Goal: Use online tool/utility: Utilize a website feature to perform a specific function

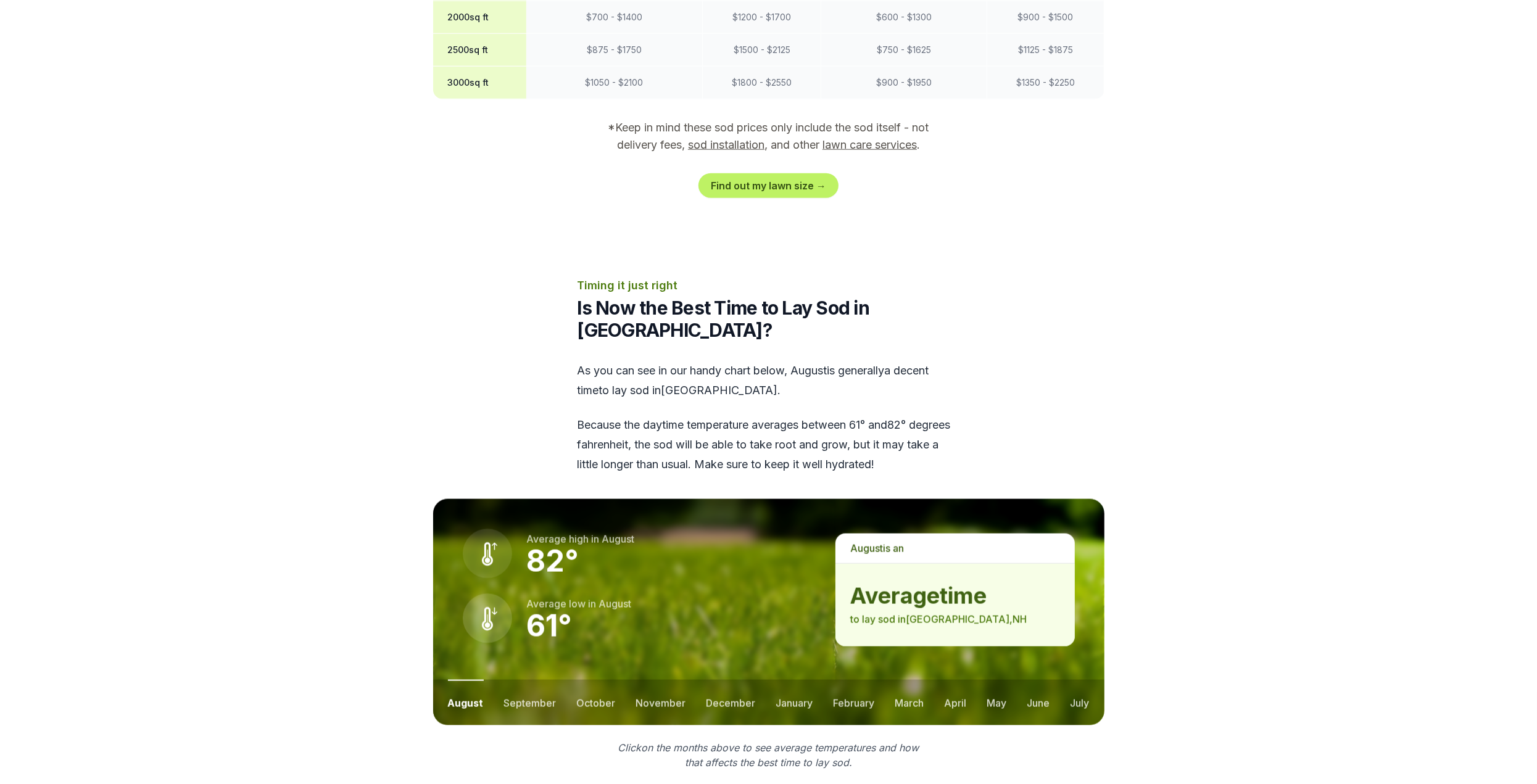
scroll to position [1357, 0]
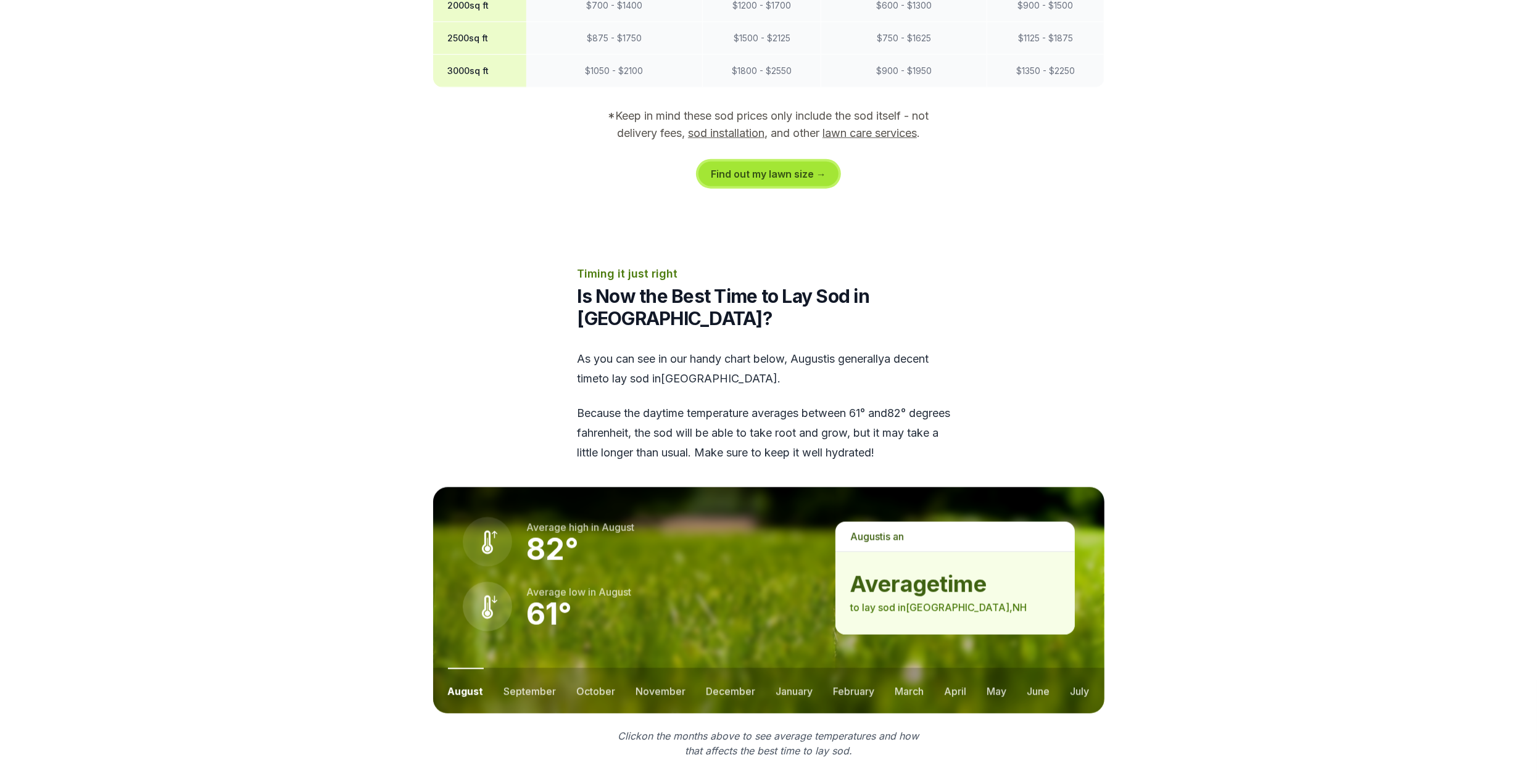
click at [773, 161] on link "Find out my lawn size →" at bounding box center [768, 174] width 140 height 25
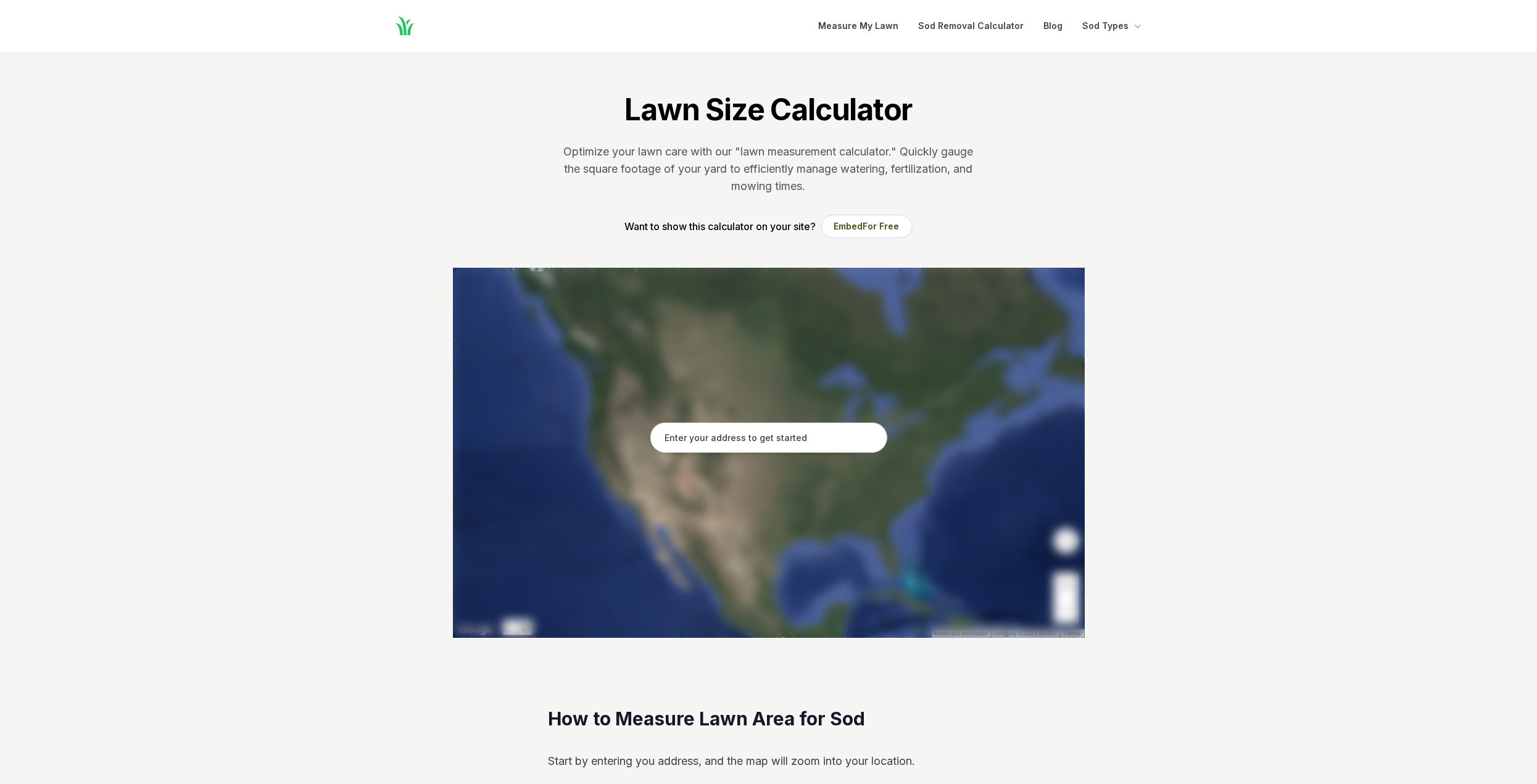
click at [790, 437] on input "text" at bounding box center [769, 437] width 237 height 31
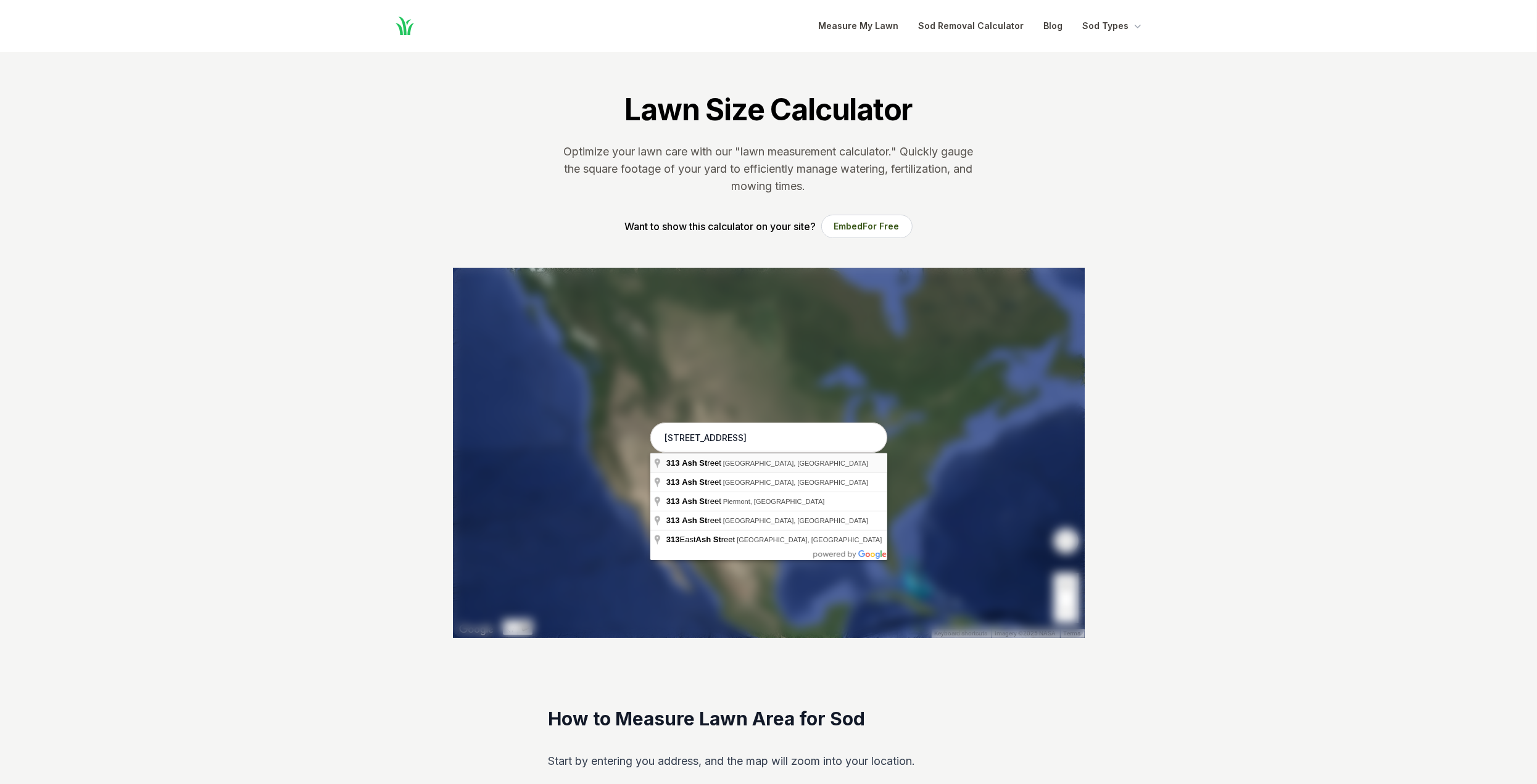
type input "[STREET_ADDRESS]"
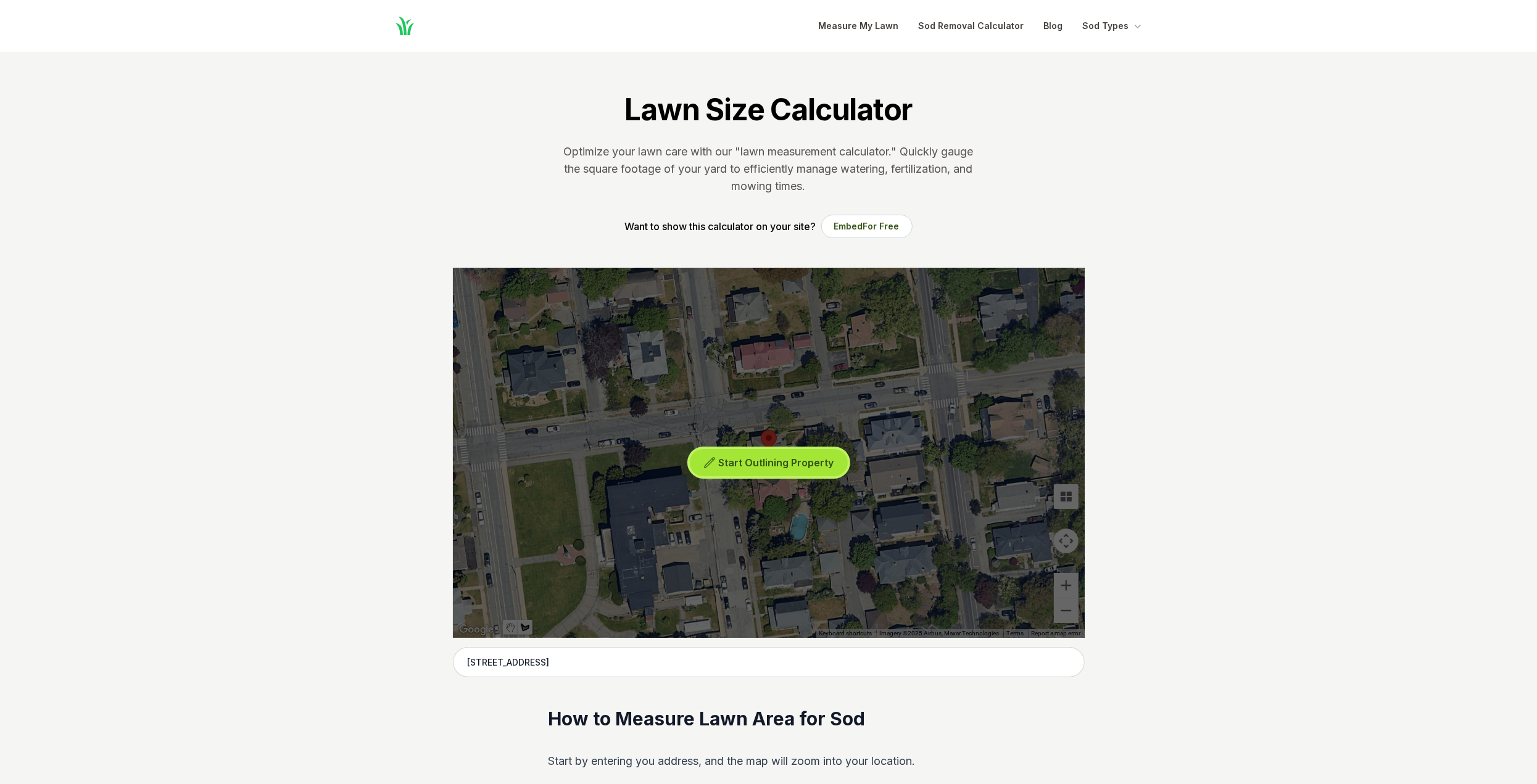
click at [741, 460] on span "Start Outlining Property" at bounding box center [775, 462] width 115 height 12
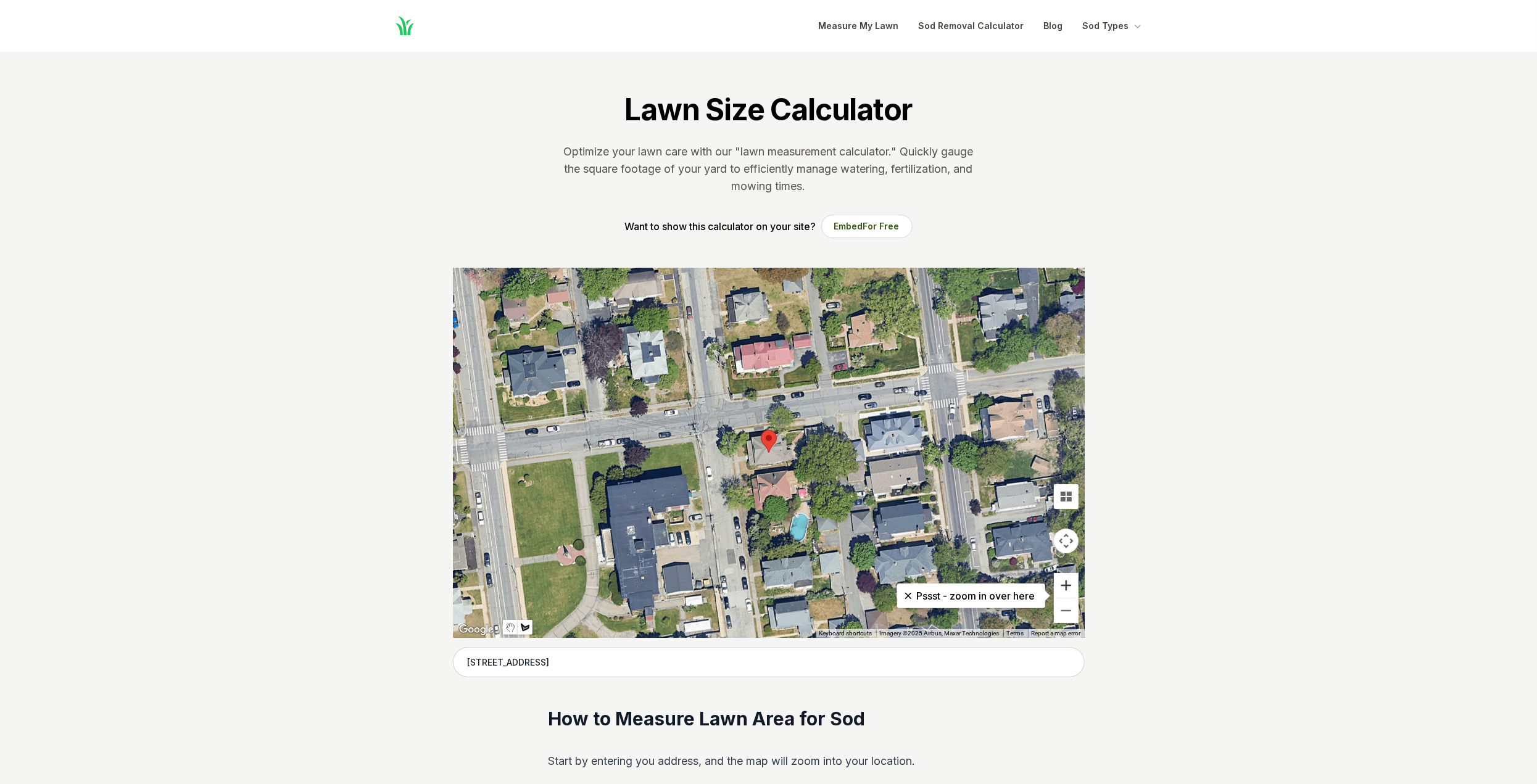
click at [1066, 585] on button "Zoom in" at bounding box center [1066, 586] width 25 height 25
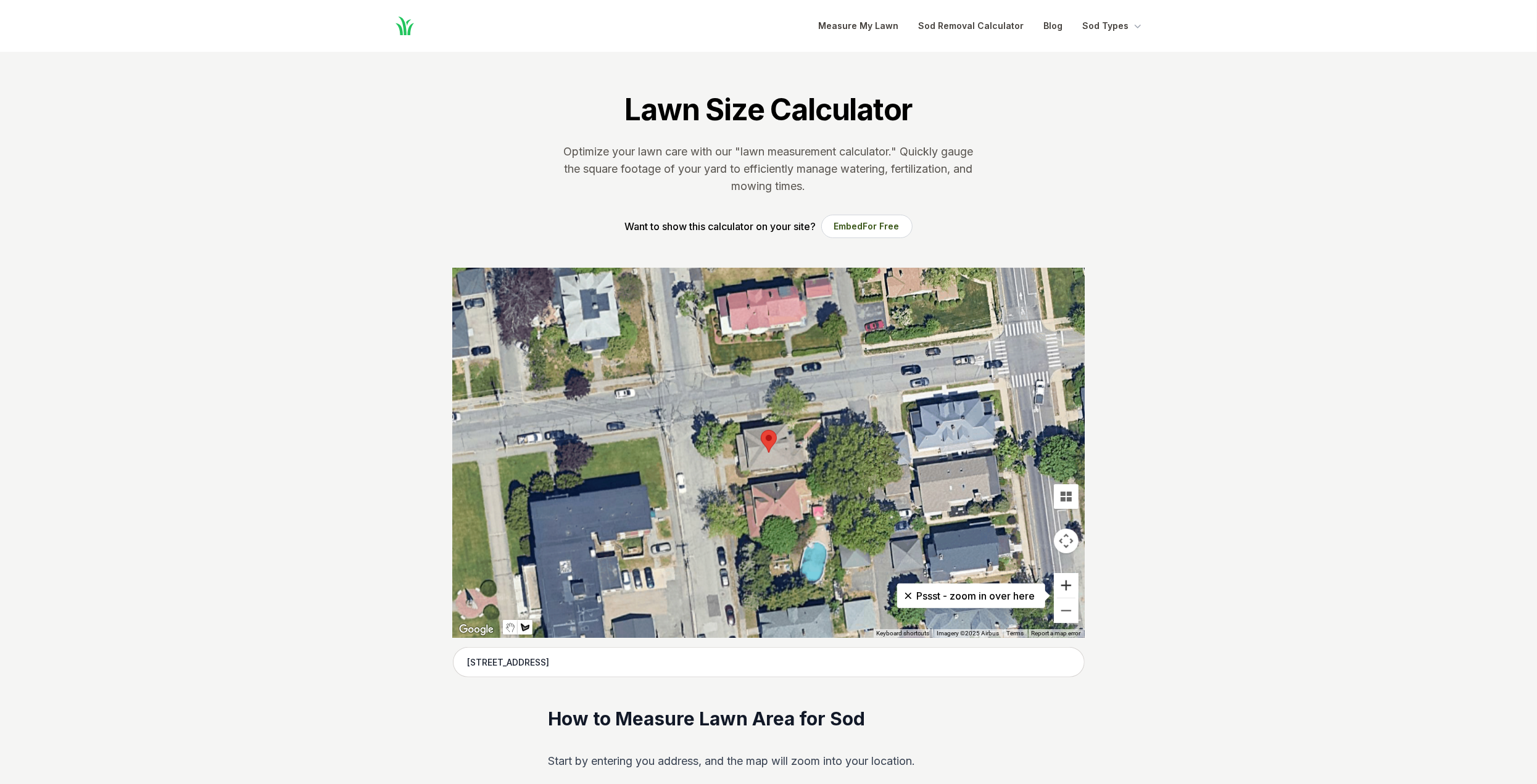
click at [1066, 585] on button "Zoom in" at bounding box center [1066, 586] width 25 height 25
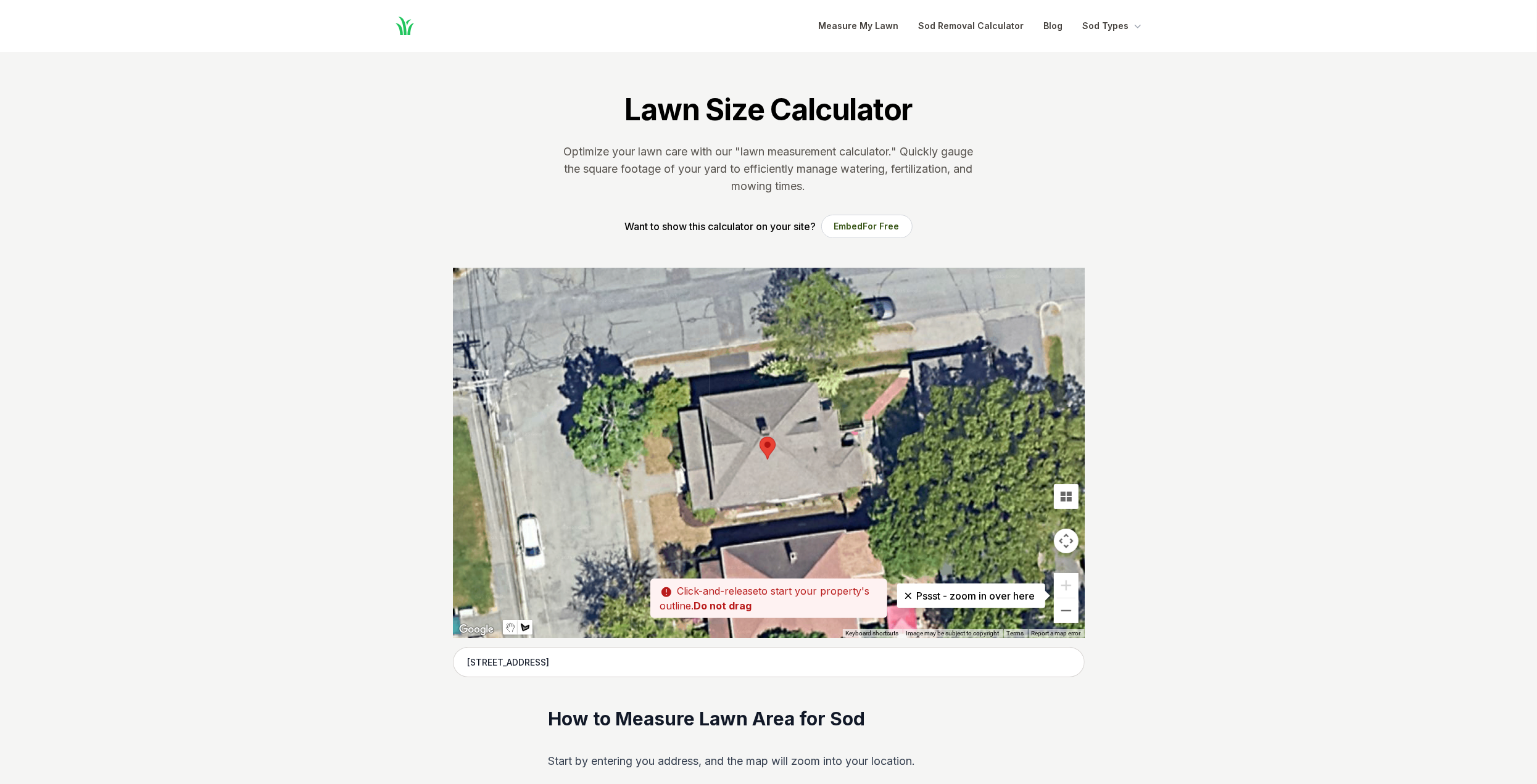
drag, startPoint x: 822, startPoint y: 373, endPoint x: 821, endPoint y: 385, distance: 12.0
click at [821, 385] on div at bounding box center [769, 452] width 632 height 370
click at [819, 383] on div at bounding box center [769, 452] width 632 height 370
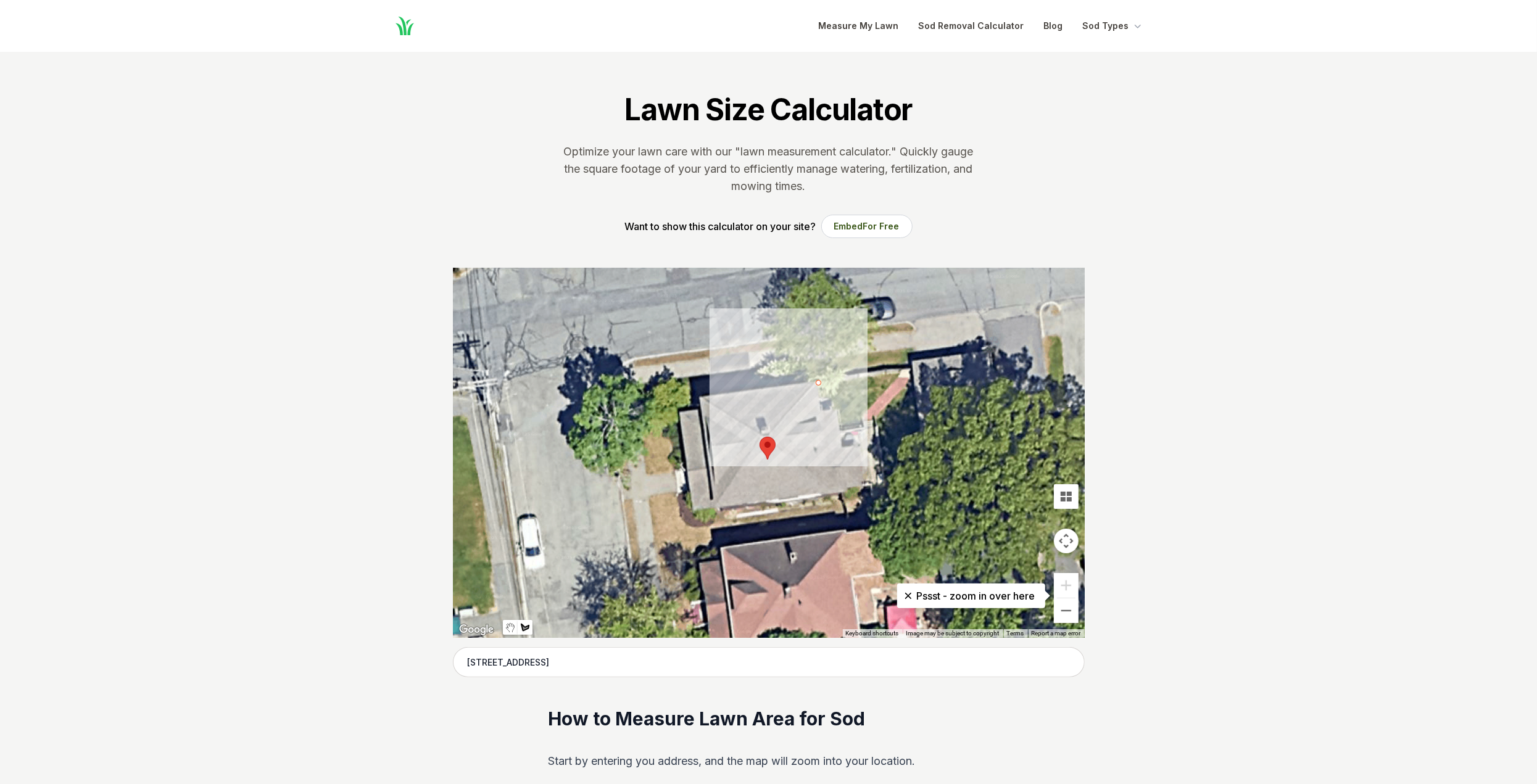
click at [824, 430] on div at bounding box center [769, 452] width 632 height 370
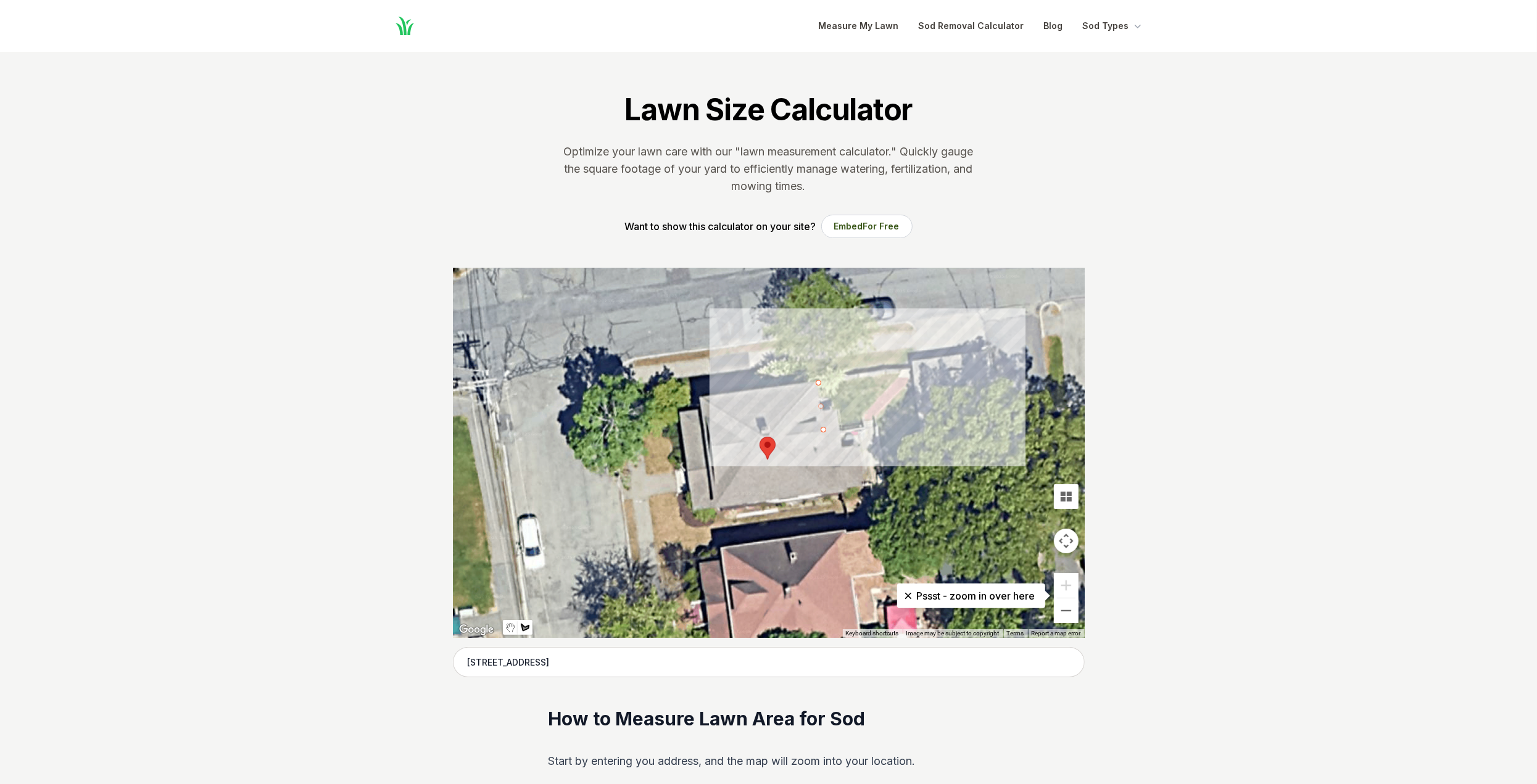
click at [864, 426] on div at bounding box center [769, 452] width 632 height 370
click at [861, 412] on div at bounding box center [769, 452] width 632 height 370
click at [906, 368] on div at bounding box center [769, 452] width 632 height 370
click at [921, 442] on div at bounding box center [769, 452] width 632 height 370
click at [1001, 428] on div at bounding box center [769, 452] width 632 height 370
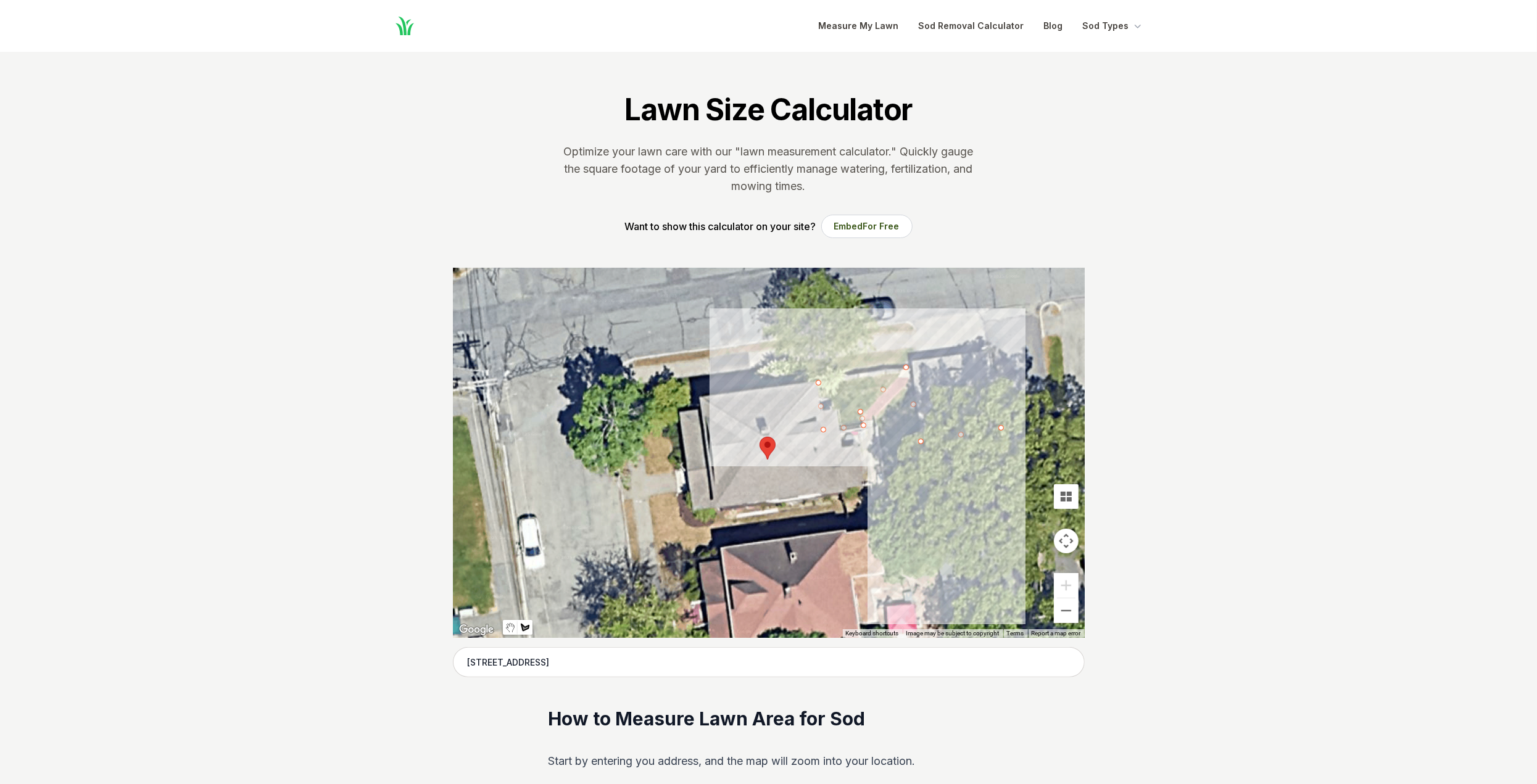
click at [1015, 503] on div at bounding box center [769, 452] width 632 height 370
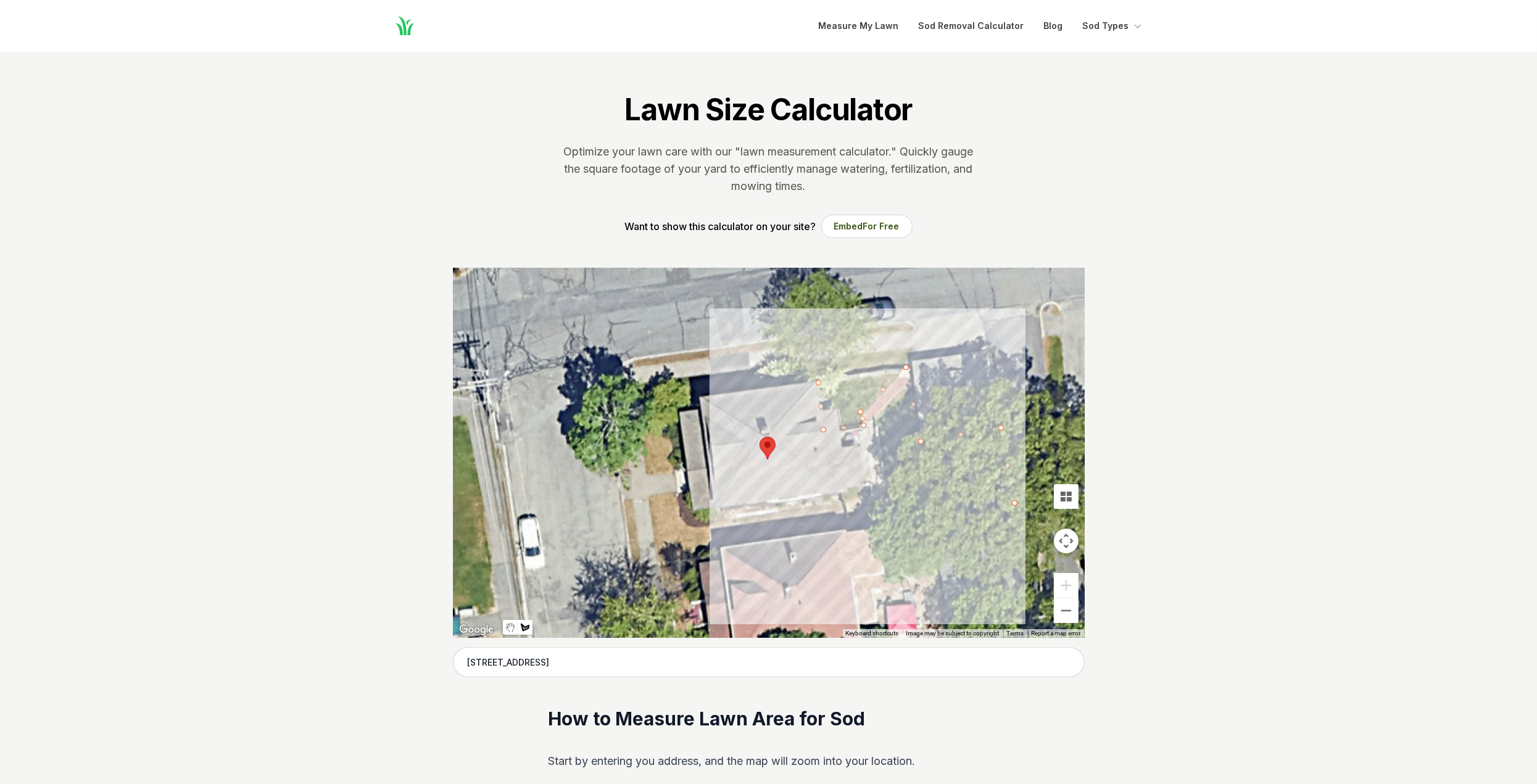
click at [872, 522] on div at bounding box center [769, 452] width 632 height 370
click at [864, 424] on div at bounding box center [769, 452] width 632 height 370
click at [863, 423] on div at bounding box center [769, 452] width 632 height 370
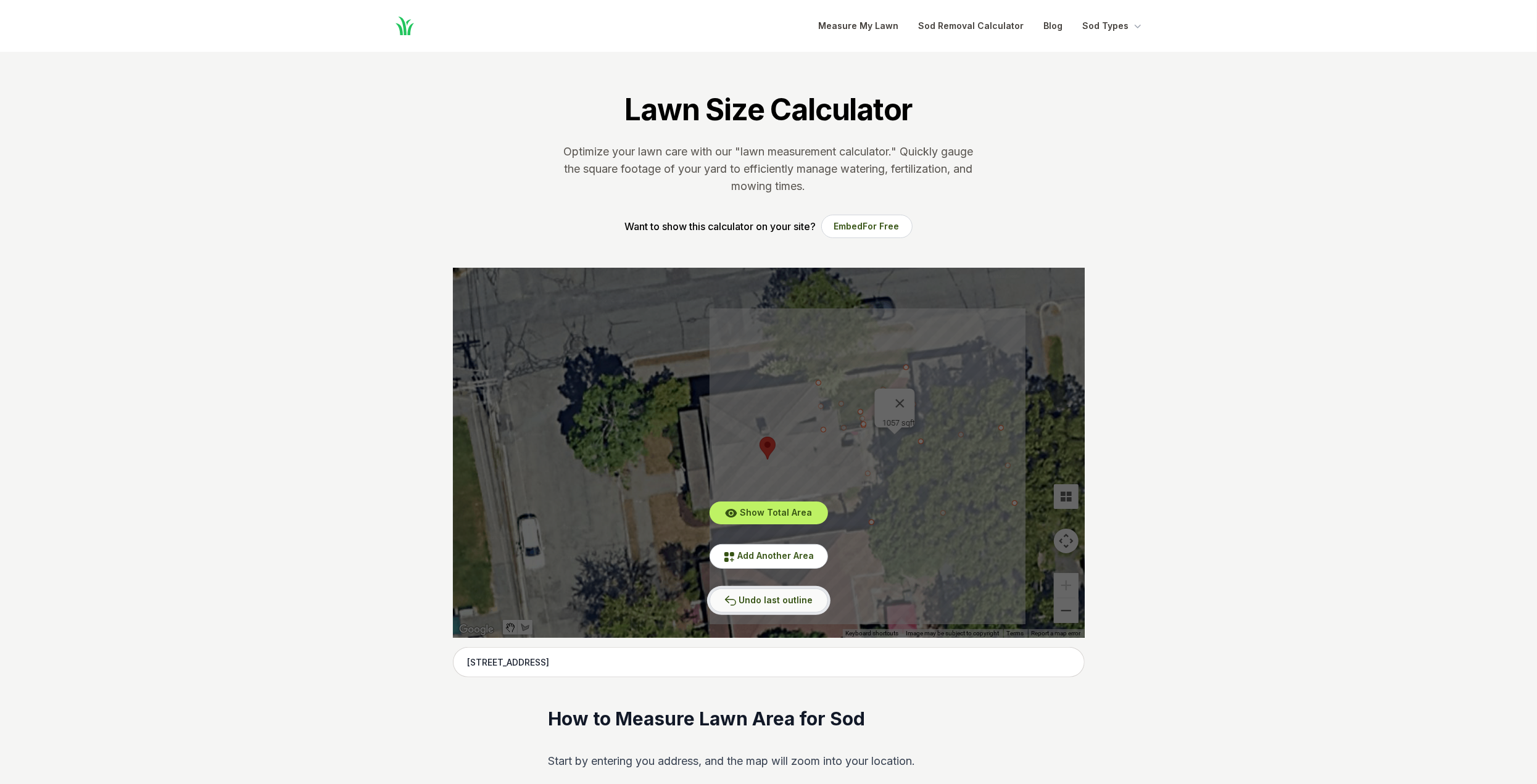
click at [769, 597] on span "Undo last outline" at bounding box center [777, 600] width 74 height 10
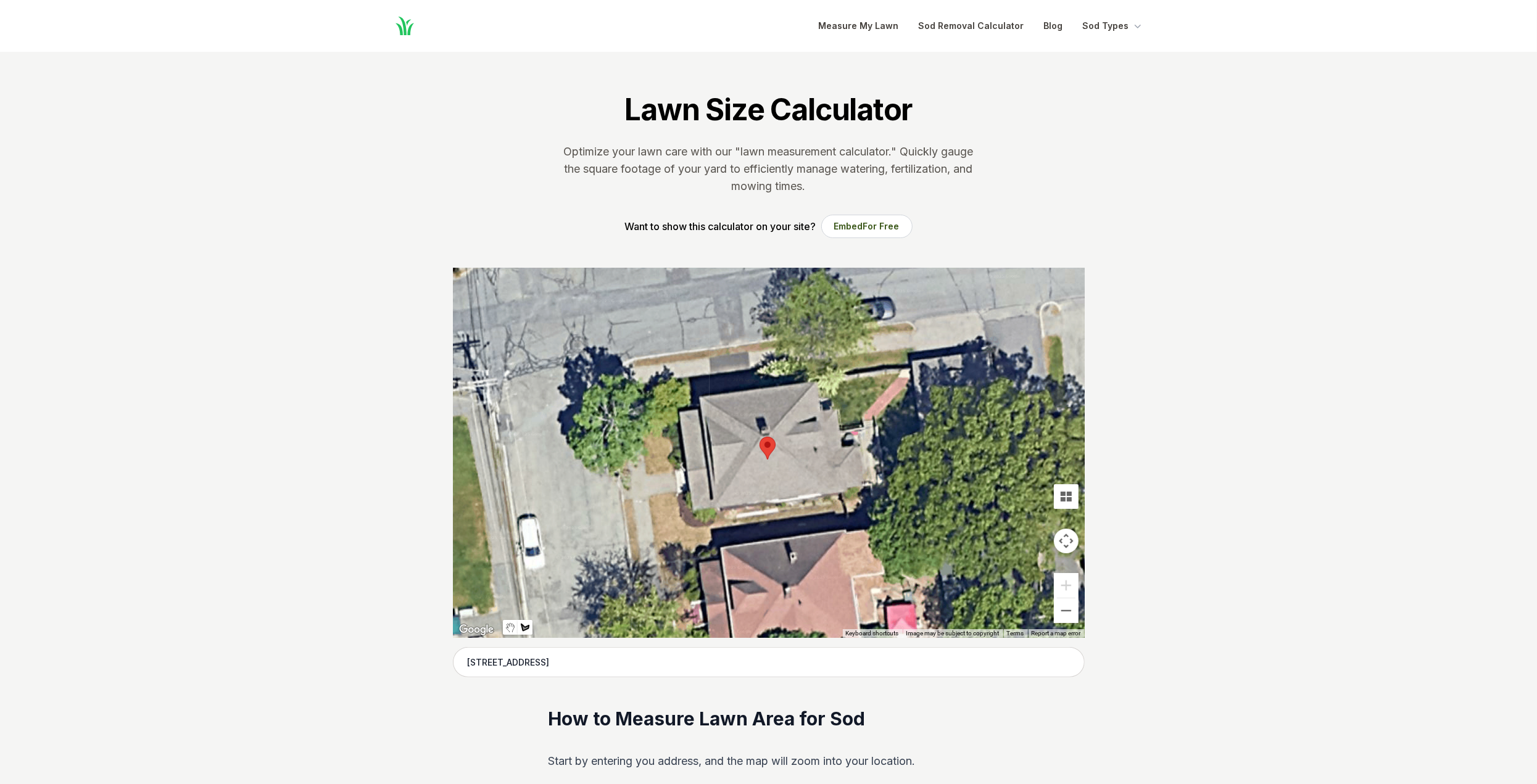
click at [827, 429] on div at bounding box center [769, 452] width 632 height 370
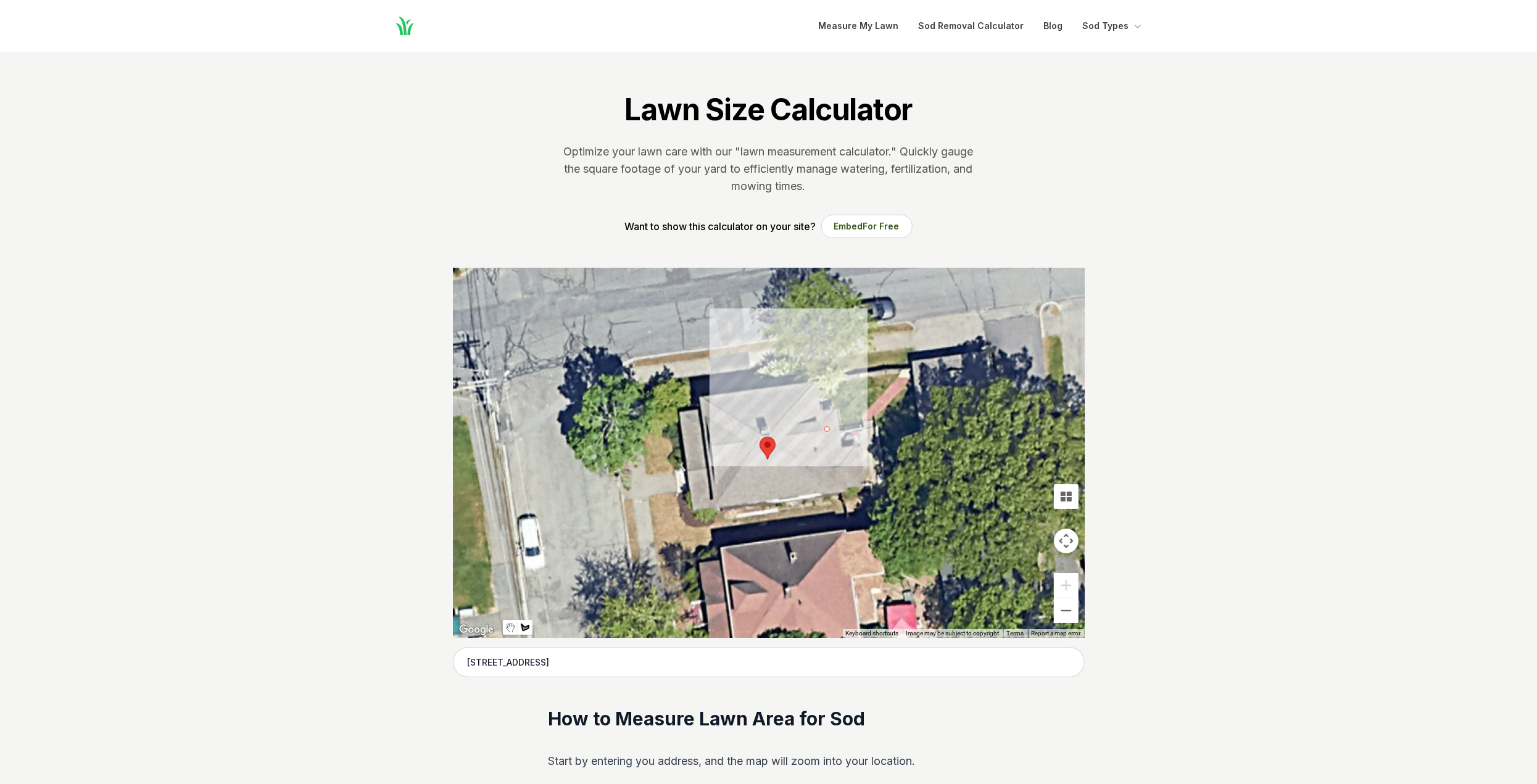
click at [823, 384] on div at bounding box center [769, 452] width 632 height 370
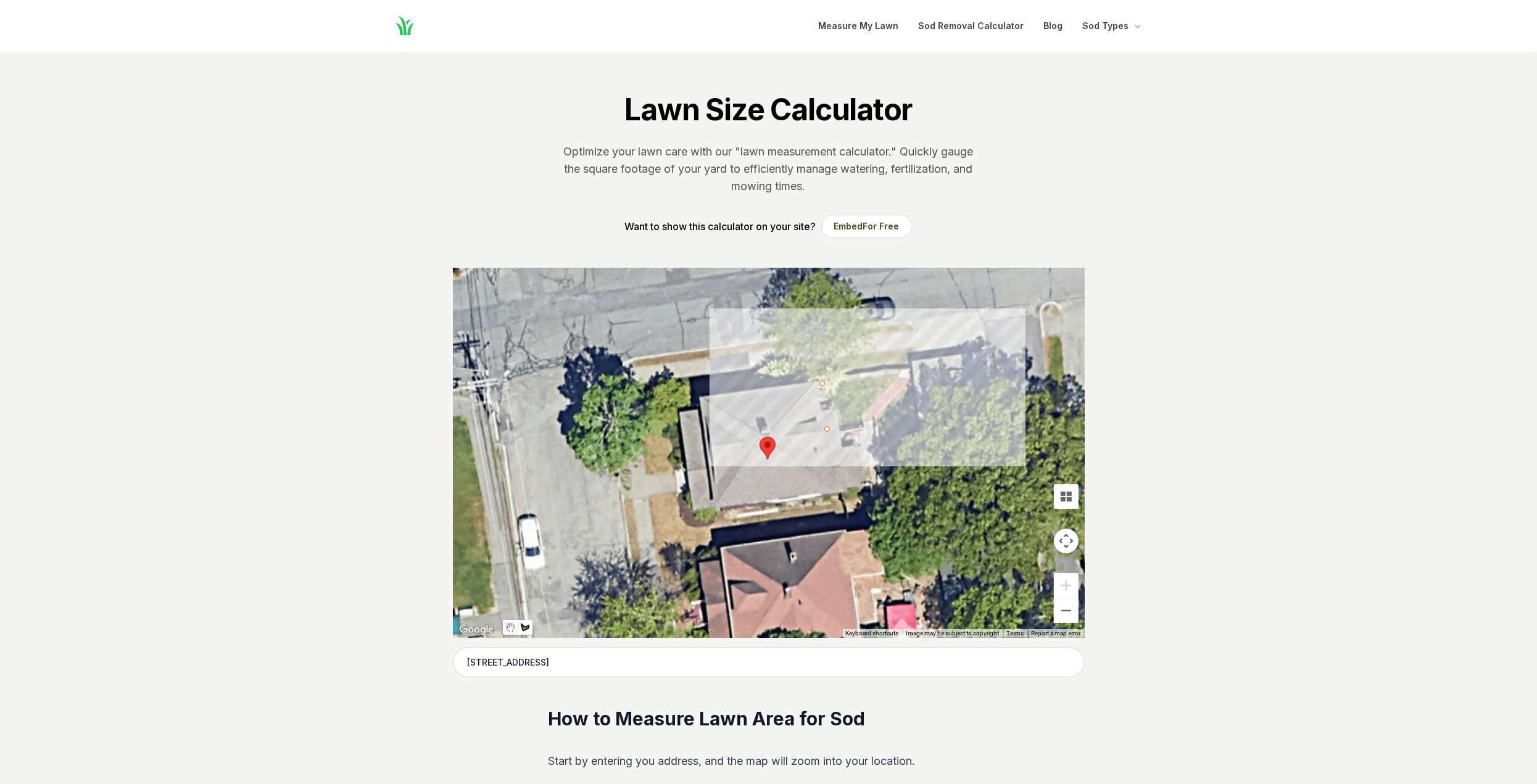
click at [915, 373] on div at bounding box center [769, 452] width 632 height 370
click at [922, 437] on div at bounding box center [769, 452] width 632 height 370
click at [1001, 424] on div at bounding box center [769, 452] width 632 height 370
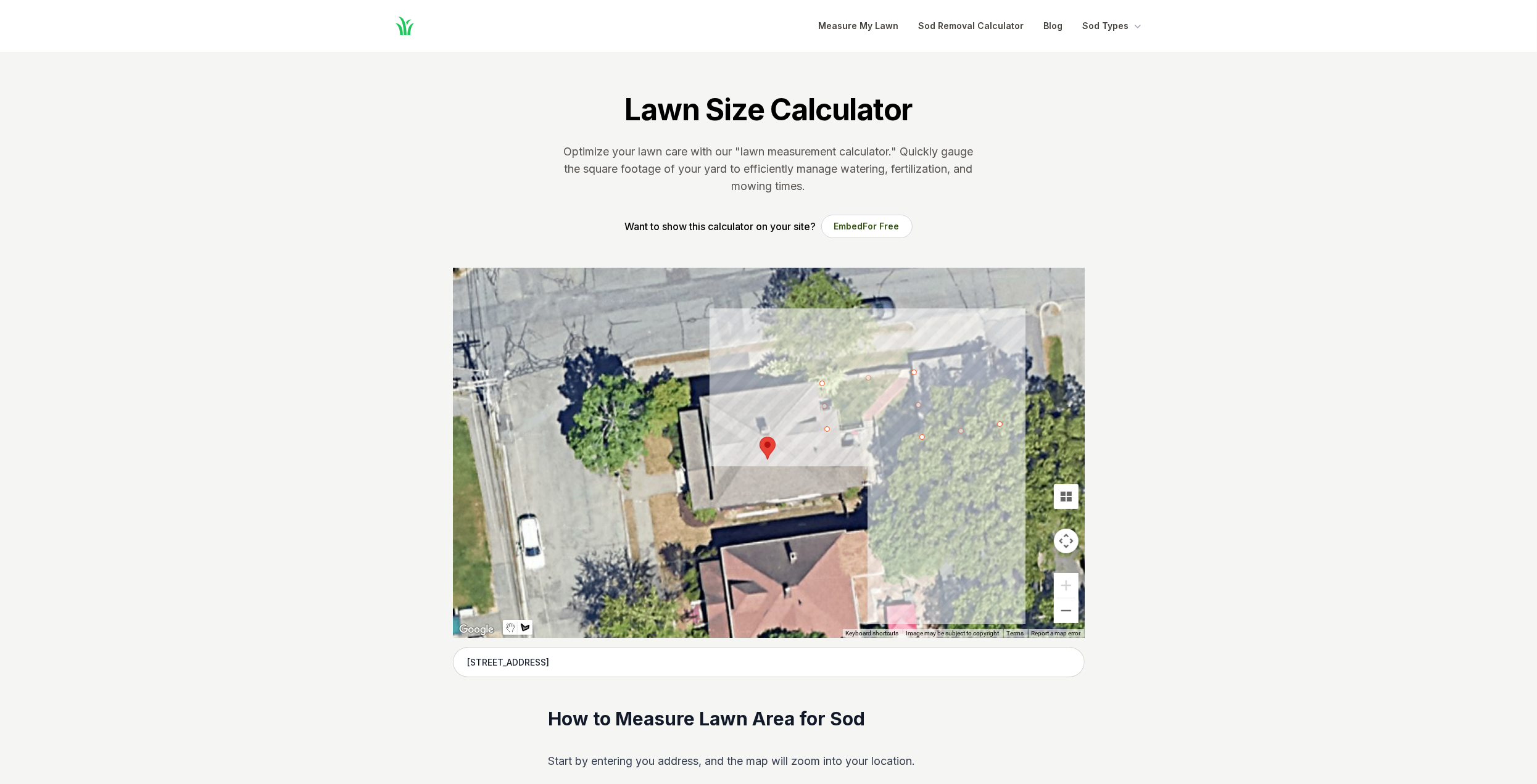
click at [1015, 508] on div at bounding box center [769, 452] width 632 height 370
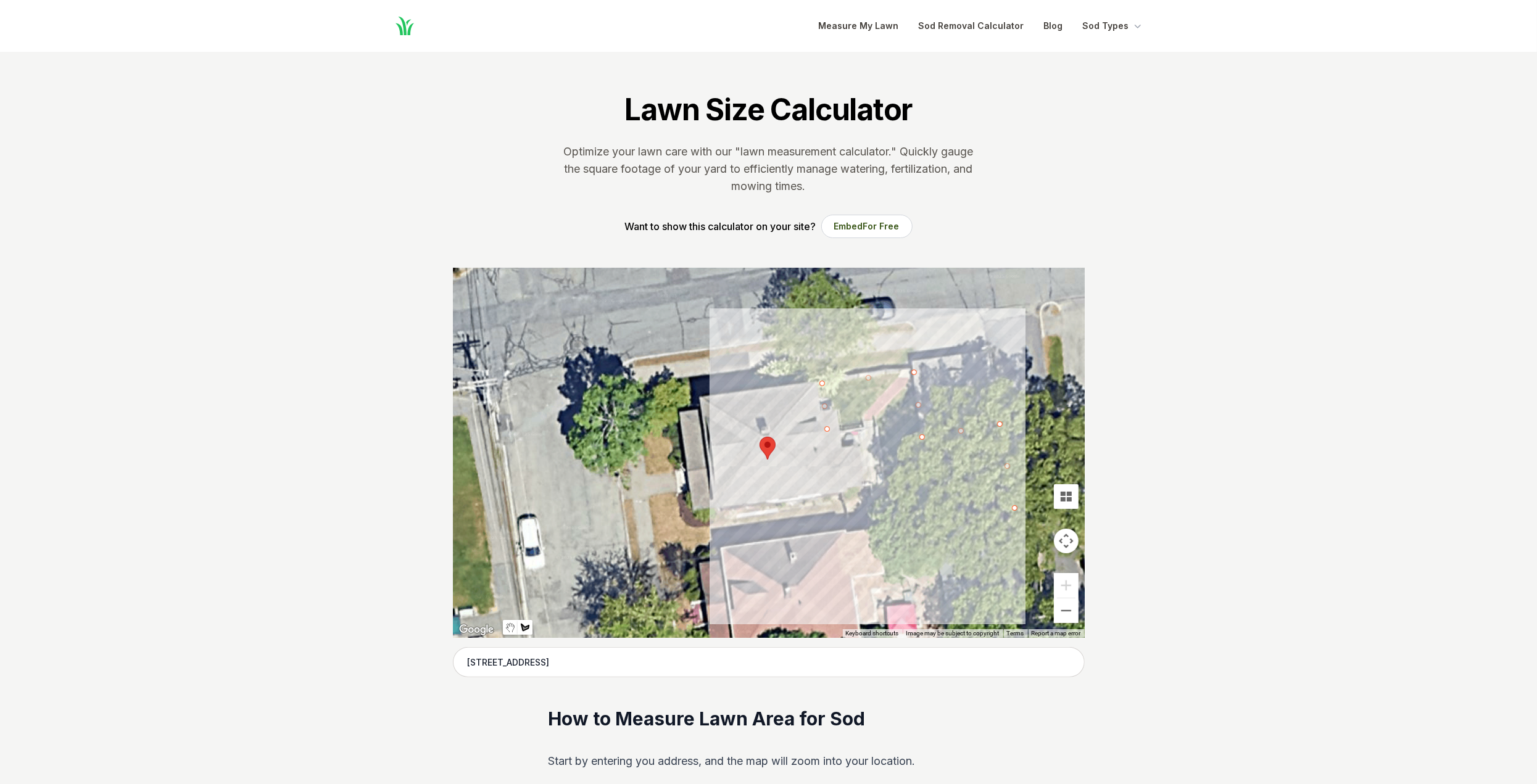
click at [844, 532] on div at bounding box center [769, 452] width 632 height 370
click at [827, 429] on div at bounding box center [769, 452] width 632 height 370
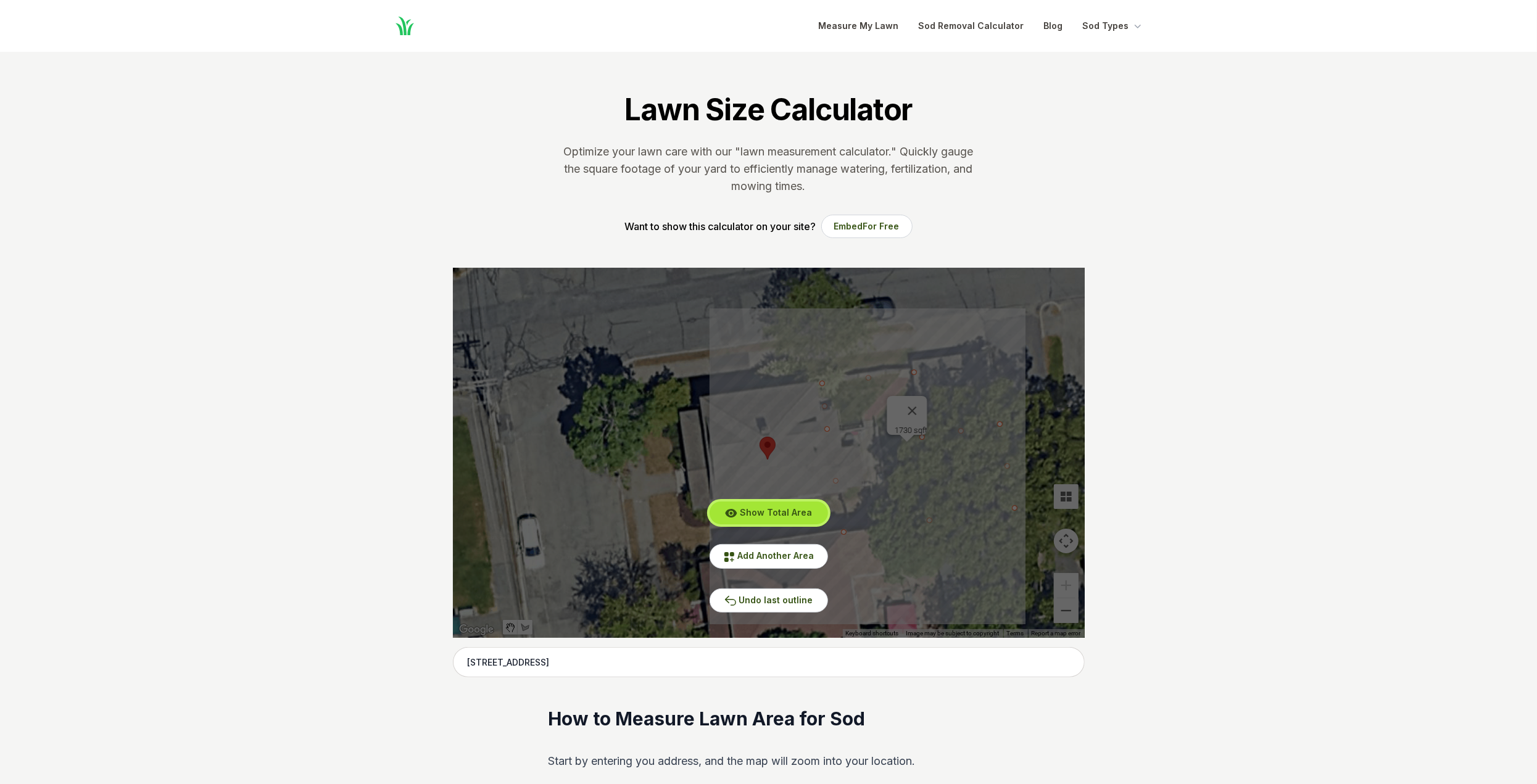
click at [773, 512] on span "Show Total Area" at bounding box center [776, 512] width 72 height 10
